Goal: Information Seeking & Learning: Learn about a topic

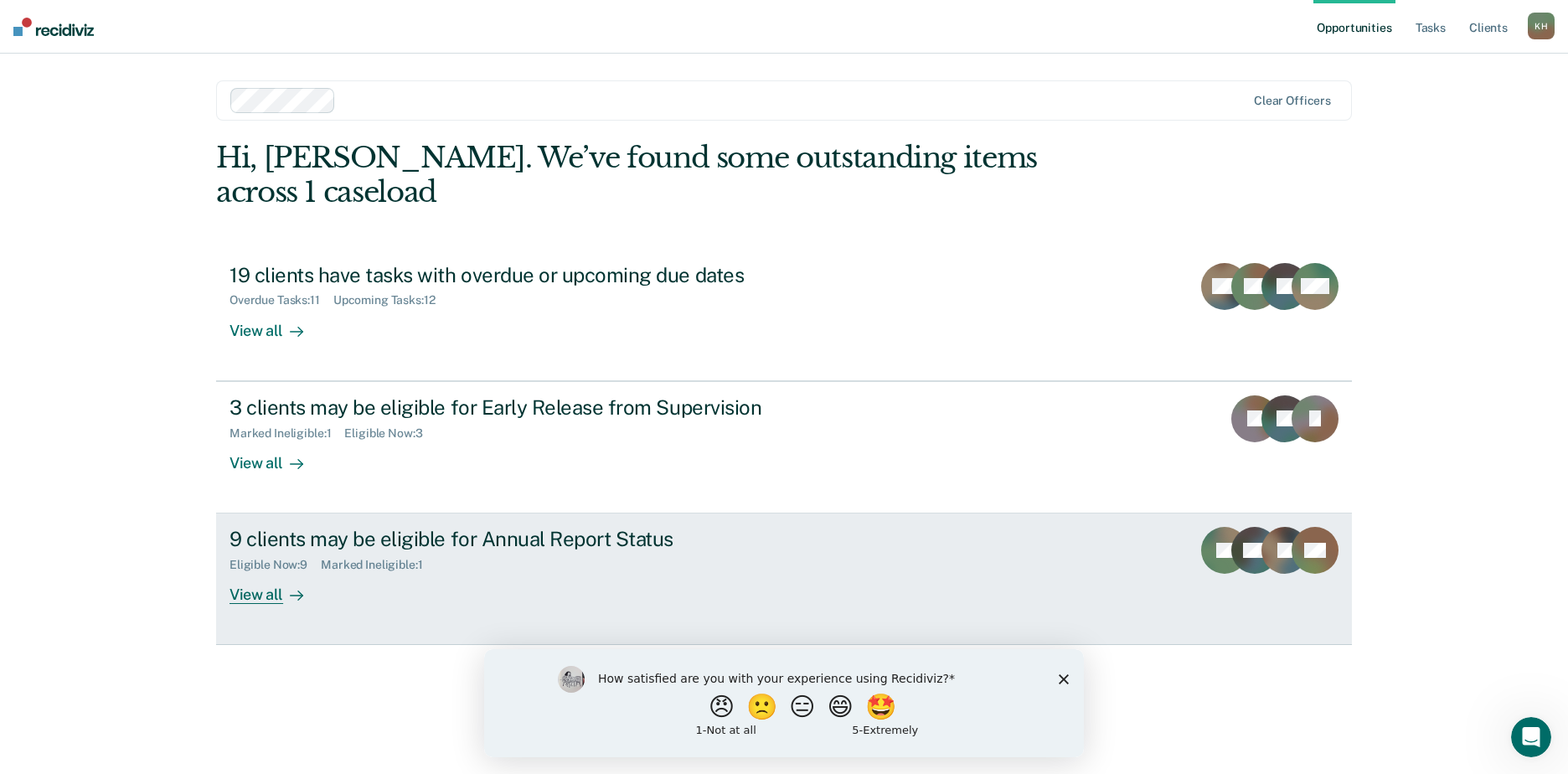
click at [270, 572] on div "View all" at bounding box center [277, 588] width 94 height 33
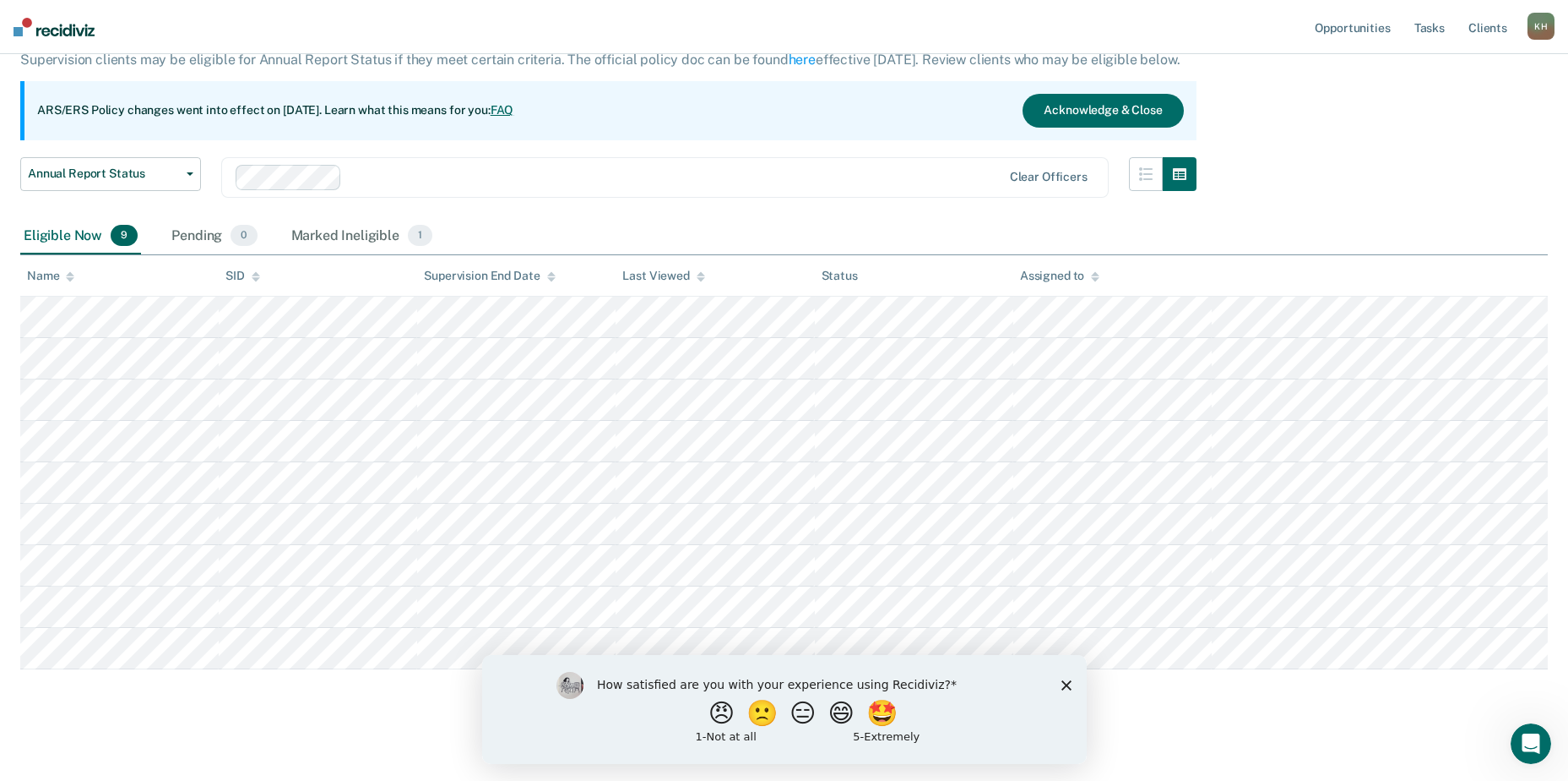
scroll to position [123, 0]
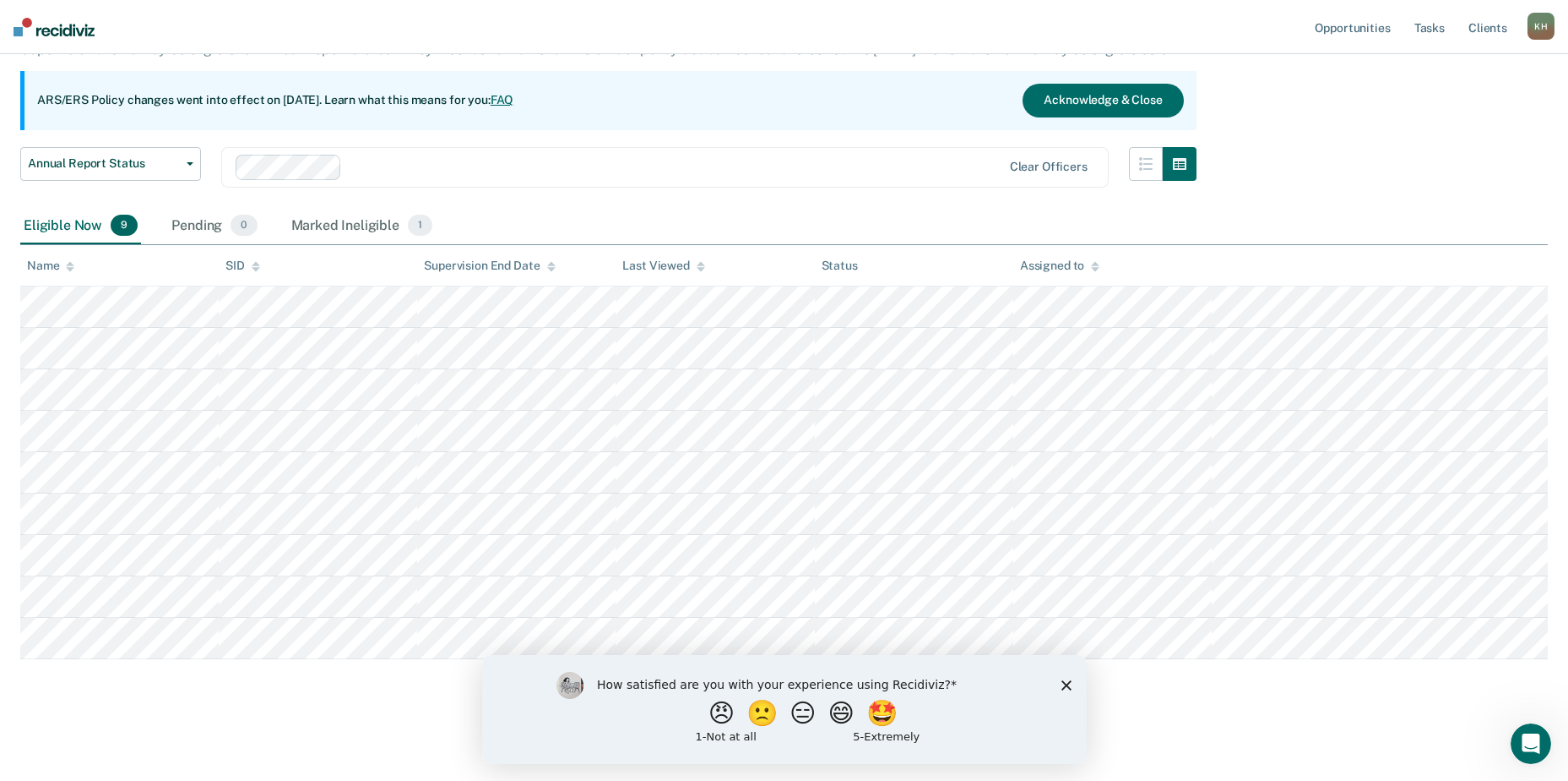
drag, startPoint x: 4, startPoint y: 284, endPoint x: 16, endPoint y: 541, distance: 257.3
click at [0, 593] on html "Looks like you’re using Internet Explorer 11. For faster loading and a better e…" at bounding box center [784, 267] width 1568 height 781
click at [368, 222] on div "Marked Ineligible 1" at bounding box center [362, 227] width 149 height 37
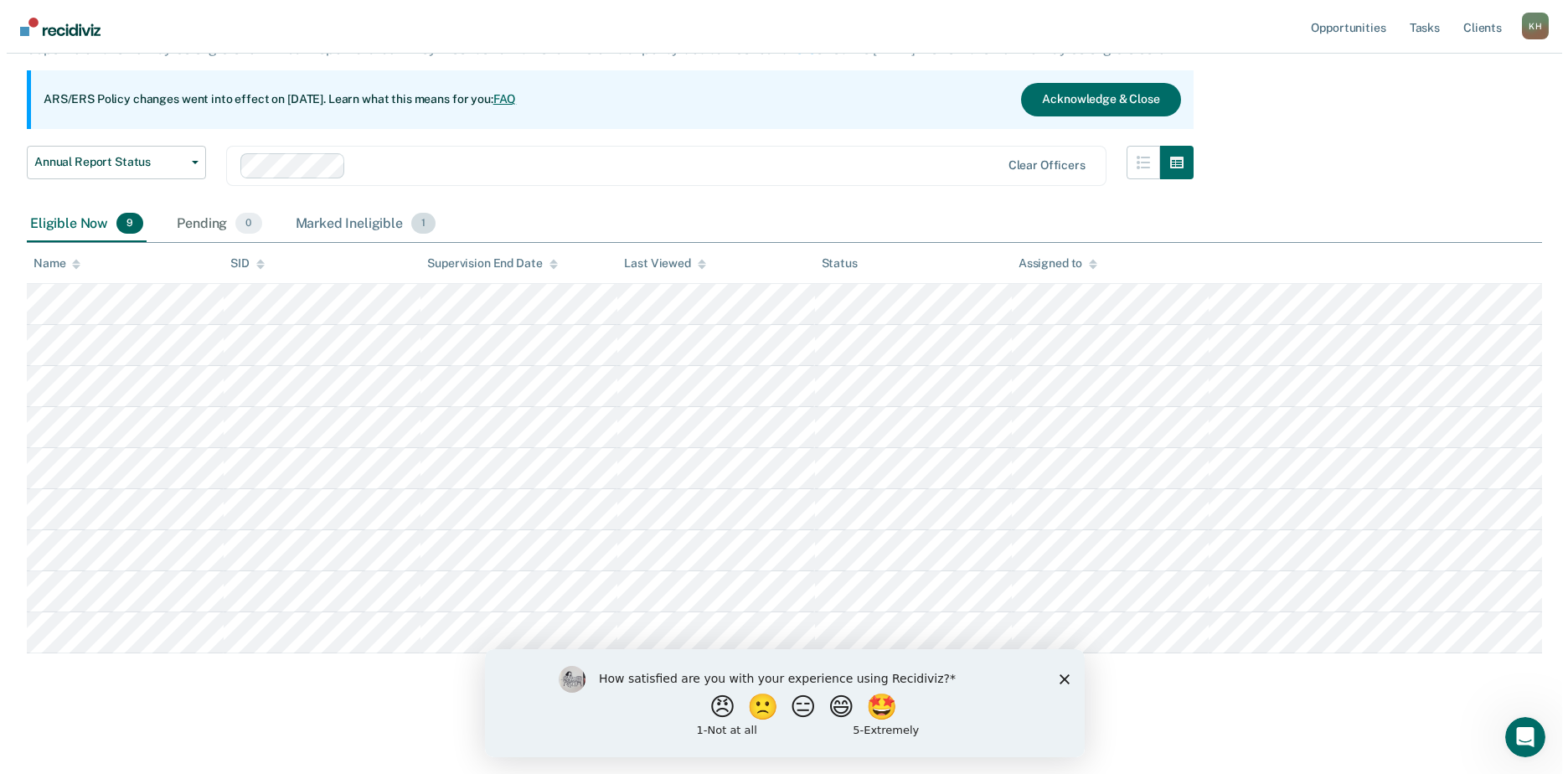
scroll to position [0, 0]
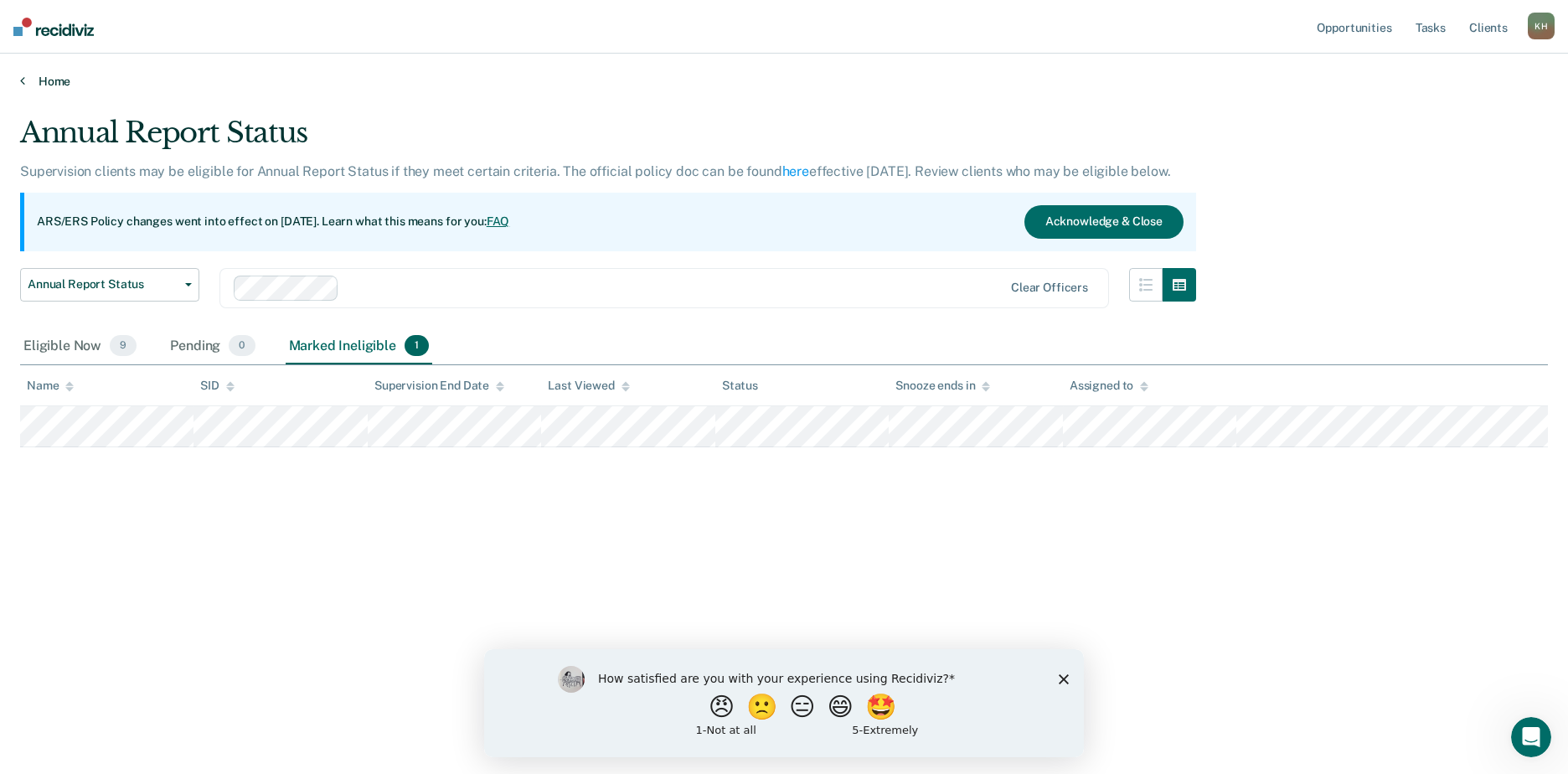
click at [53, 86] on link "Home" at bounding box center [784, 81] width 1528 height 15
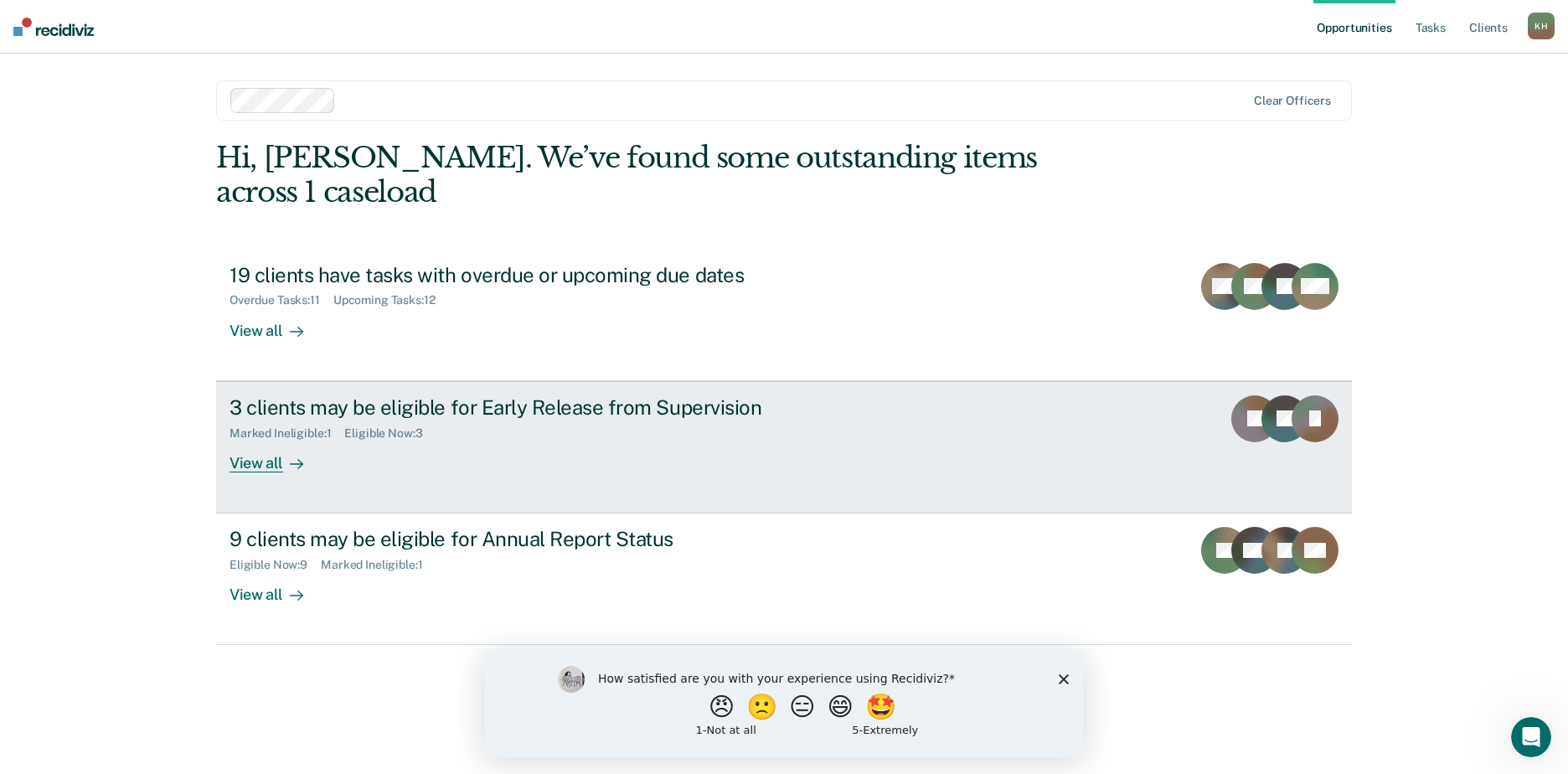
click at [258, 440] on div "View all" at bounding box center [277, 456] width 94 height 33
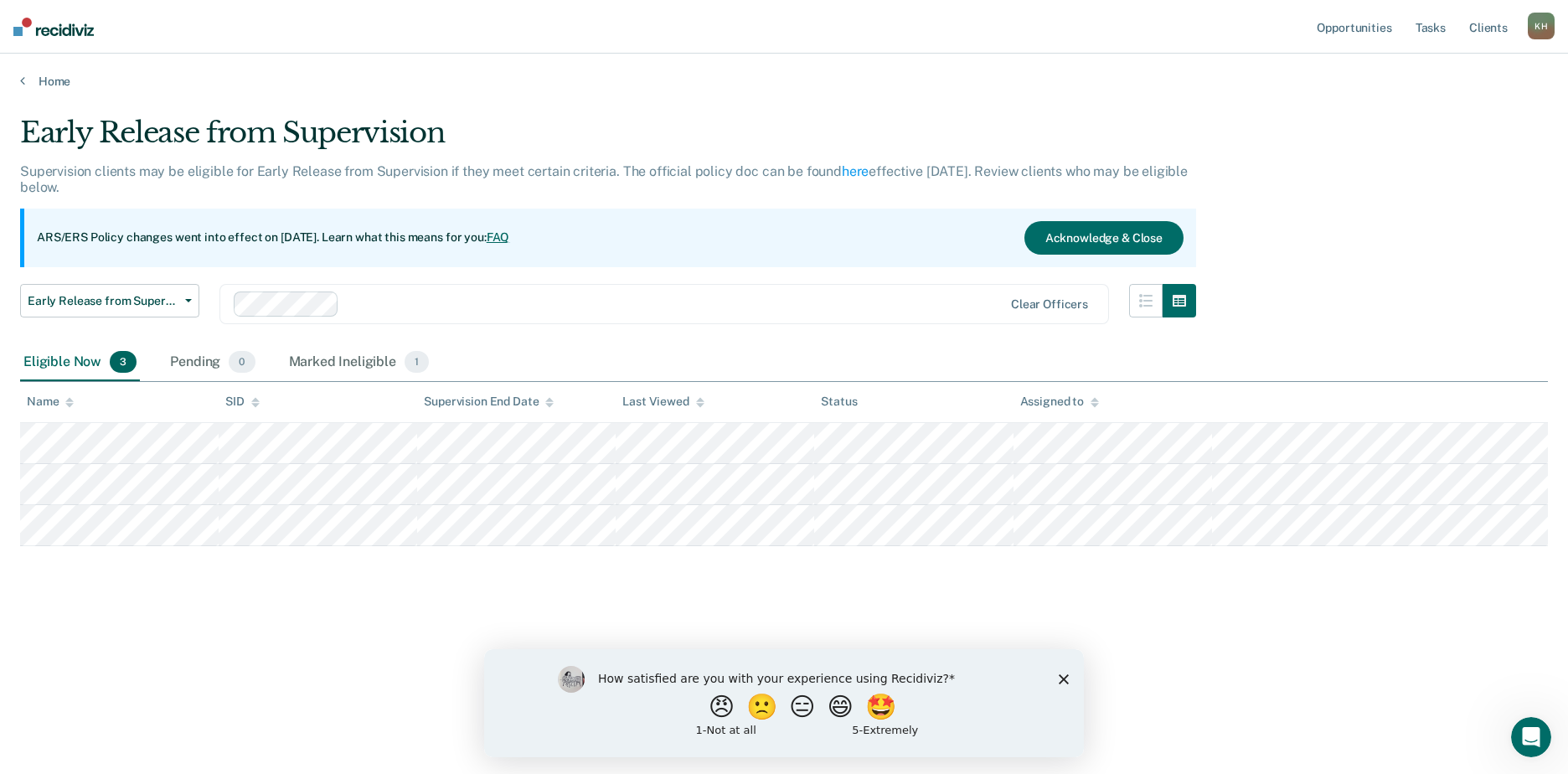
drag, startPoint x: 1141, startPoint y: 561, endPoint x: 215, endPoint y: 549, distance: 926.1
click at [215, 549] on div "Early Release from Supervision Supervision clients may be eligible for Early Re…" at bounding box center [784, 382] width 1528 height 533
